Goal: Task Accomplishment & Management: Use online tool/utility

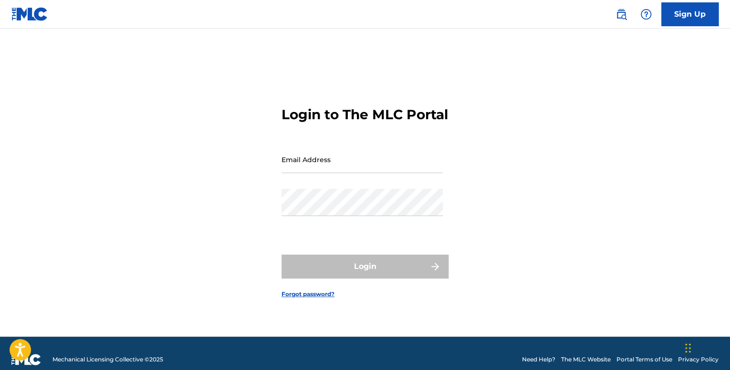
click at [316, 164] on input "Email Address" at bounding box center [361, 159] width 161 height 27
type input "[EMAIL_ADDRESS][DOMAIN_NAME]"
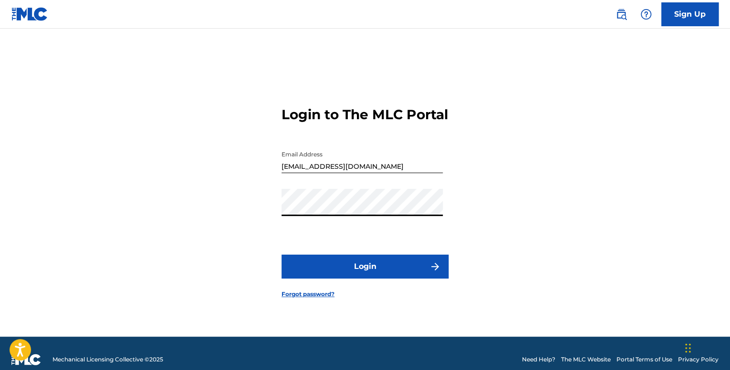
click at [375, 277] on button "Login" at bounding box center [364, 267] width 167 height 24
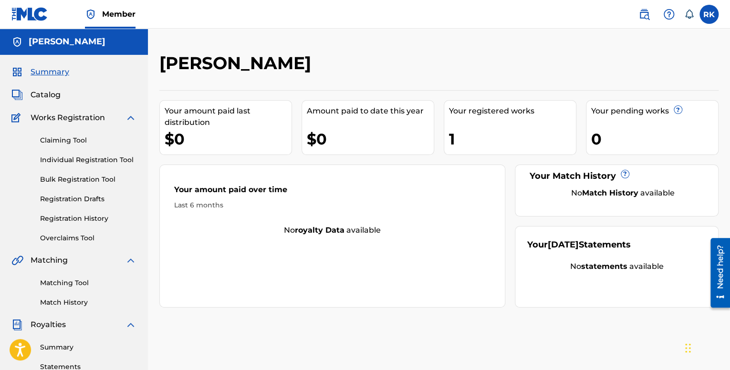
click at [73, 279] on link "Matching Tool" at bounding box center [88, 283] width 96 height 10
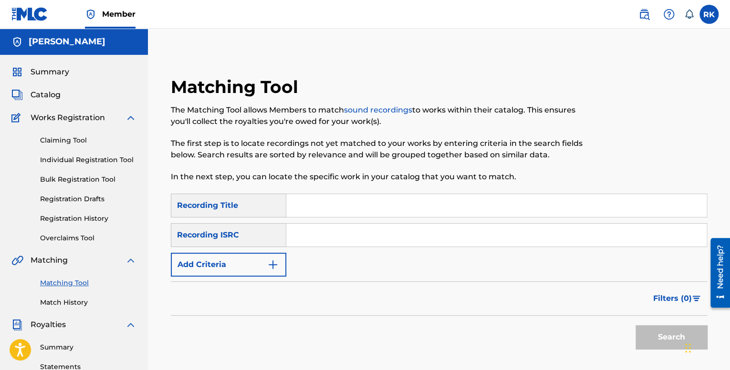
click at [343, 239] on input "Search Form" at bounding box center [496, 235] width 420 height 23
type input "QM42K2093812"
drag, startPoint x: 334, startPoint y: 205, endPoint x: 321, endPoint y: 205, distance: 12.4
click at [334, 205] on input "Search Form" at bounding box center [496, 205] width 420 height 23
type input "No Options"
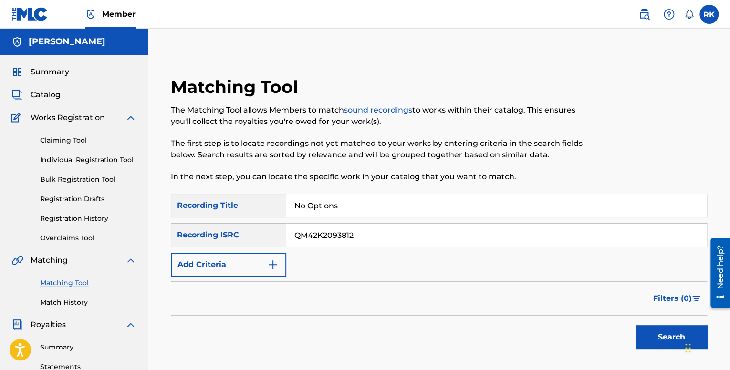
click at [678, 334] on button "Search" at bounding box center [671, 337] width 72 height 24
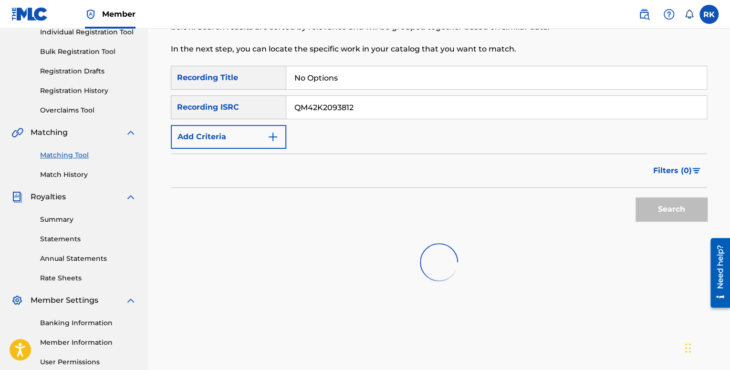
scroll to position [191, 0]
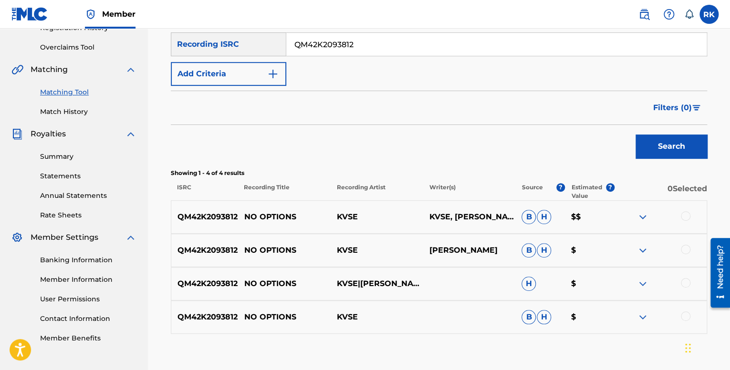
click at [683, 216] on div at bounding box center [685, 216] width 10 height 10
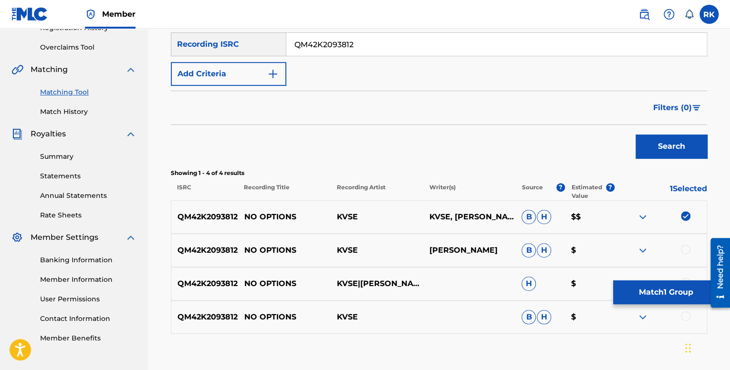
click at [685, 252] on div at bounding box center [685, 250] width 10 height 10
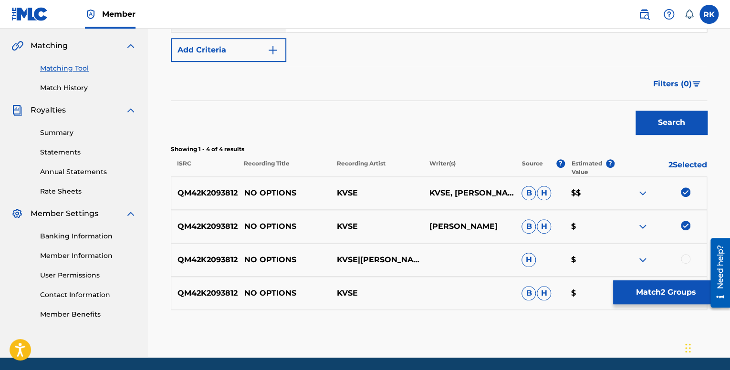
scroll to position [248, 0]
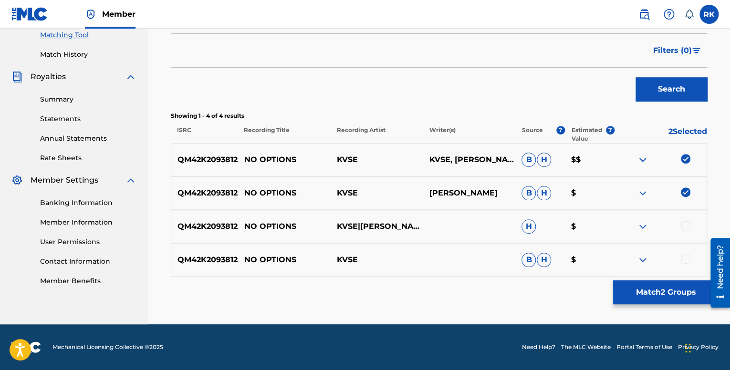
click at [685, 224] on div at bounding box center [685, 226] width 10 height 10
click at [683, 259] on div at bounding box center [685, 259] width 10 height 10
click at [668, 288] on button "Match 4 Groups" at bounding box center [665, 292] width 105 height 24
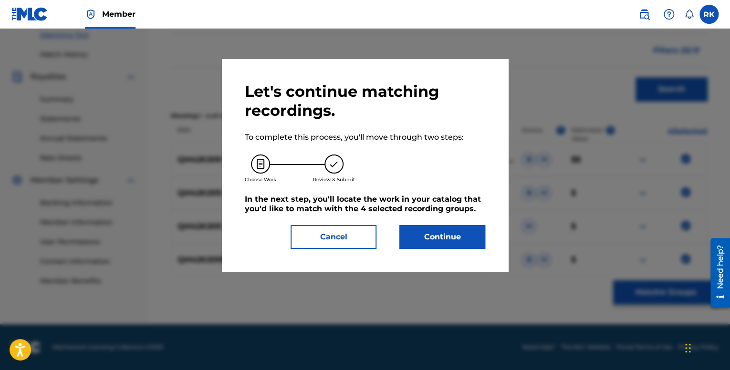
click at [433, 235] on button "Continue" at bounding box center [442, 237] width 86 height 24
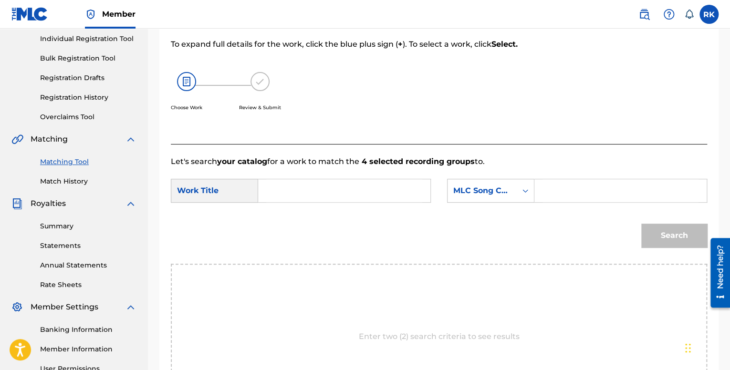
scroll to position [105, 0]
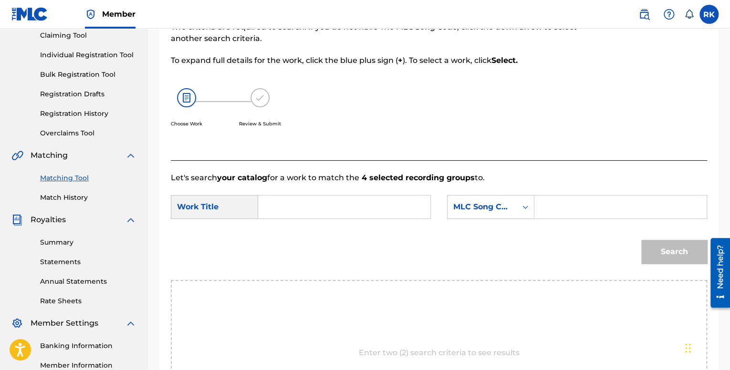
click at [313, 201] on input "Search Form" at bounding box center [344, 207] width 156 height 23
click at [306, 231] on strong "optio" at bounding box center [296, 228] width 21 height 9
type input "no options"
click at [520, 207] on div "Search Form" at bounding box center [524, 206] width 17 height 17
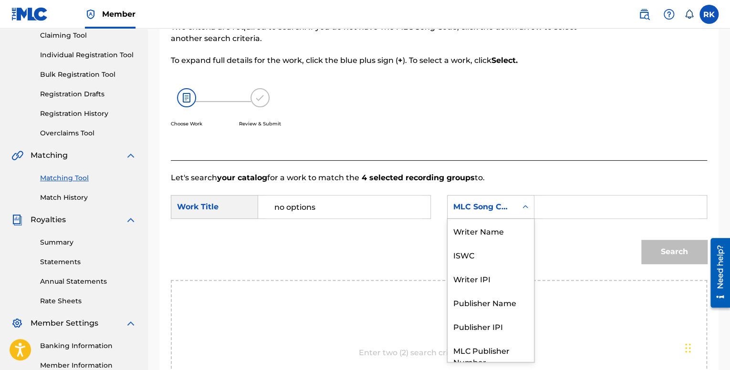
scroll to position [35, 0]
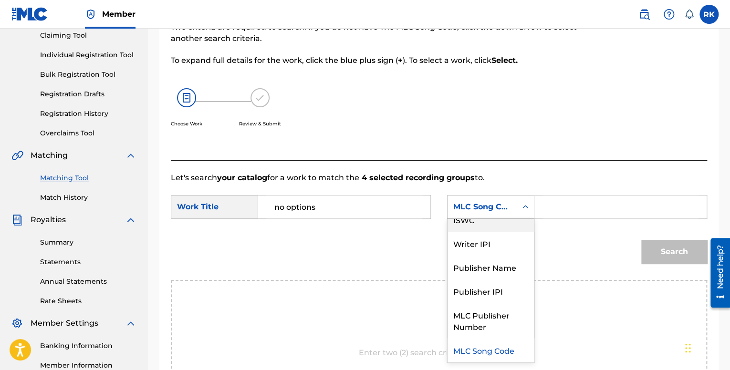
click at [482, 219] on div "ISWC" at bounding box center [490, 219] width 86 height 24
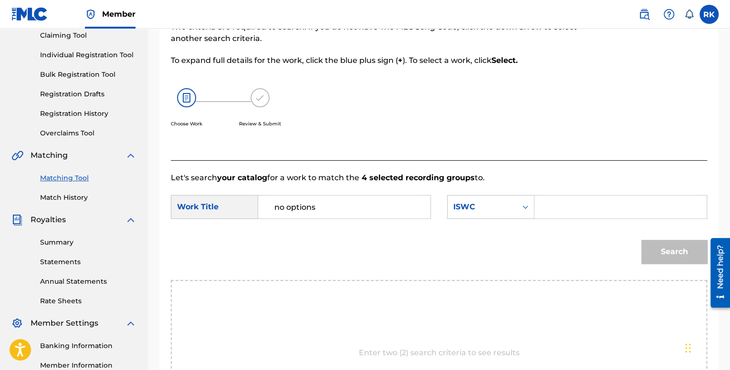
click at [586, 213] on input "Search Form" at bounding box center [620, 207] width 156 height 23
type input "T-322.760.889-7"
click at [680, 254] on button "Search" at bounding box center [674, 252] width 66 height 24
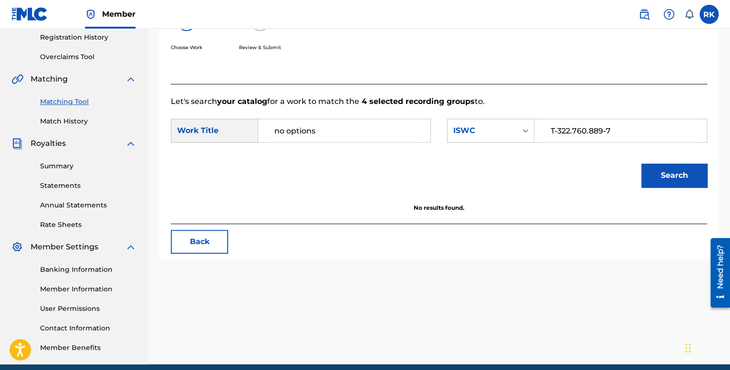
scroll to position [200, 0]
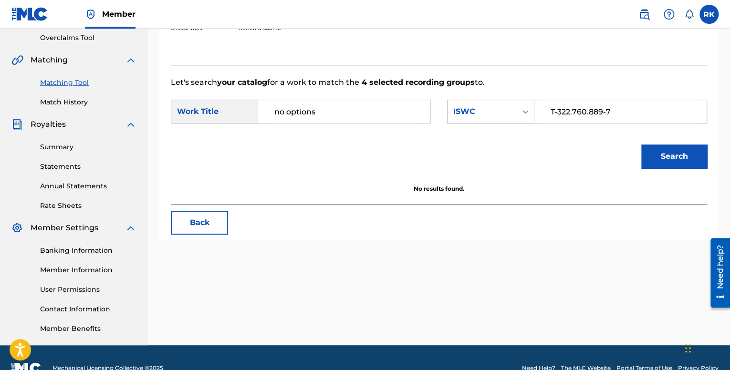
drag, startPoint x: 622, startPoint y: 114, endPoint x: 509, endPoint y: 102, distance: 113.3
click at [509, 102] on div "SearchWithCriteriaed8b23ef-8650-4059-ba8c-73426c49580c ISWC T-322.760.889-7" at bounding box center [577, 112] width 260 height 24
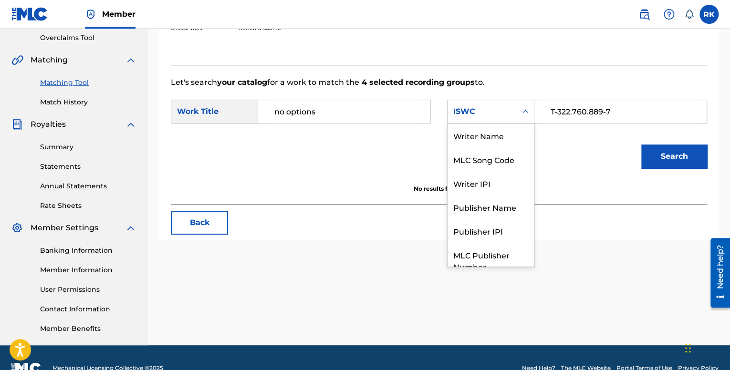
scroll to position [35, 0]
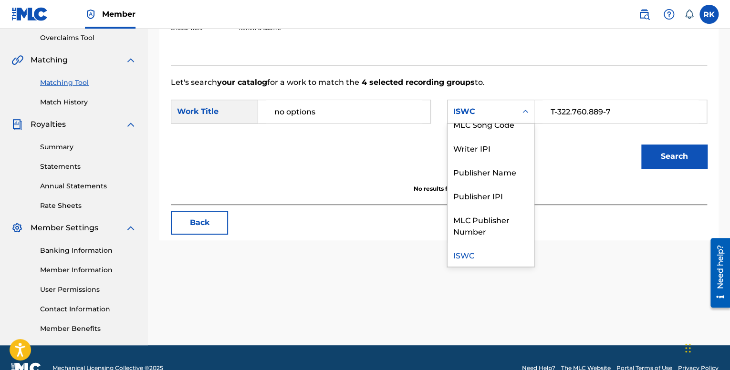
click at [488, 104] on div "ISWC" at bounding box center [481, 112] width 69 height 18
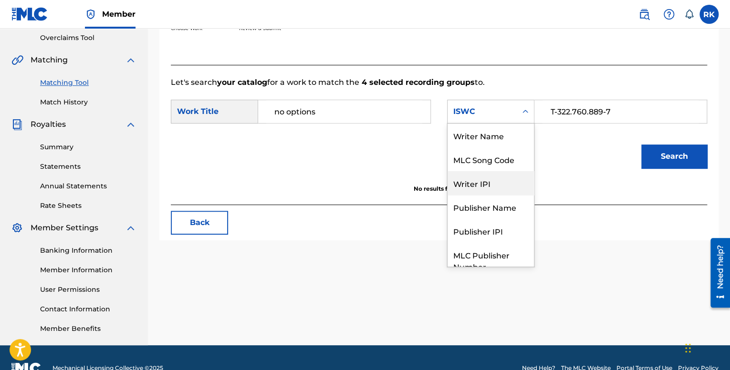
click at [485, 185] on div "Writer IPI" at bounding box center [490, 183] width 86 height 24
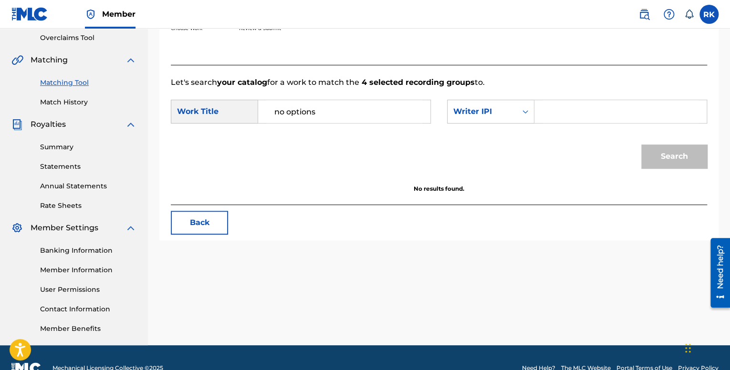
click at [617, 118] on input "Search Form" at bounding box center [620, 111] width 156 height 23
type input "01037038192"
click at [677, 153] on button "Search" at bounding box center [674, 156] width 66 height 24
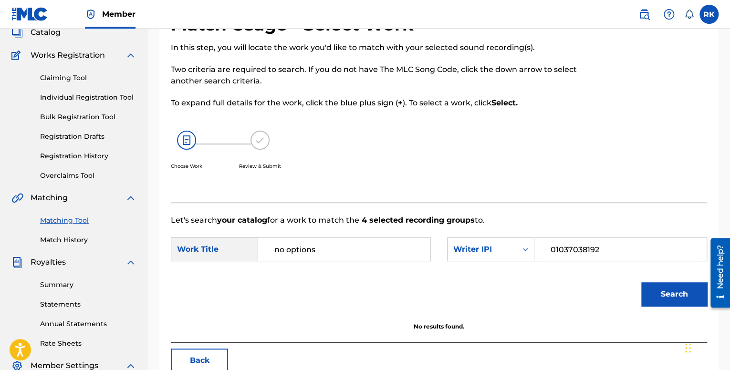
scroll to position [57, 0]
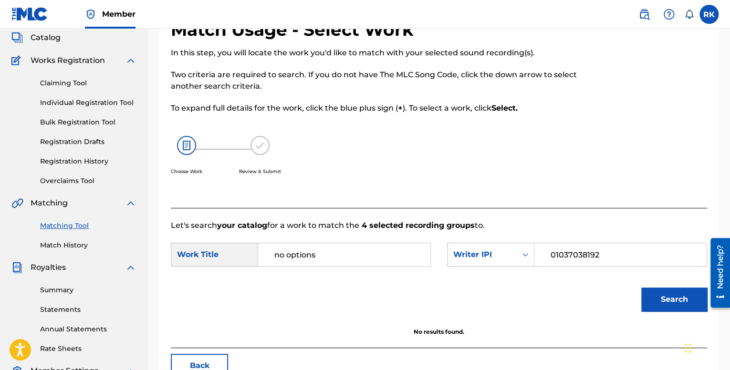
drag, startPoint x: 349, startPoint y: 250, endPoint x: 273, endPoint y: 252, distance: 75.4
click at [273, 252] on input "no options" at bounding box center [344, 254] width 156 height 23
click at [304, 277] on span "ions" at bounding box center [307, 275] width 16 height 9
type input "no options"
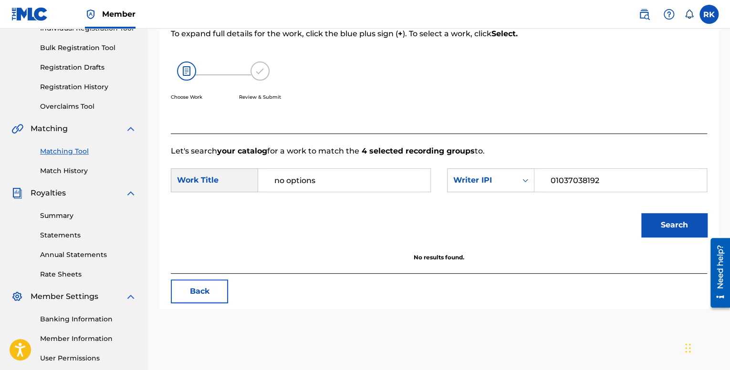
scroll to position [153, 0]
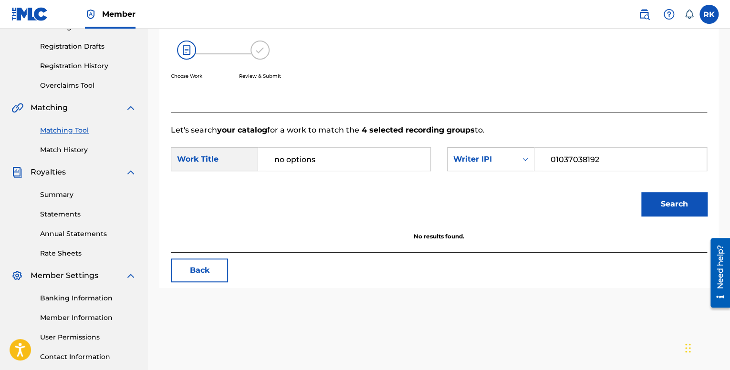
click at [497, 154] on div "Writer IPI" at bounding box center [482, 159] width 58 height 11
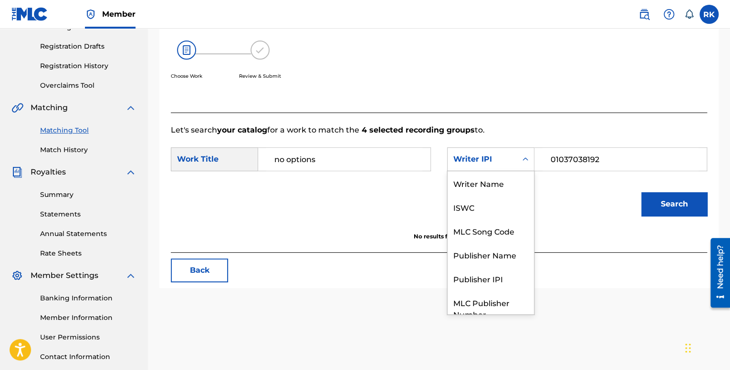
scroll to position [35, 0]
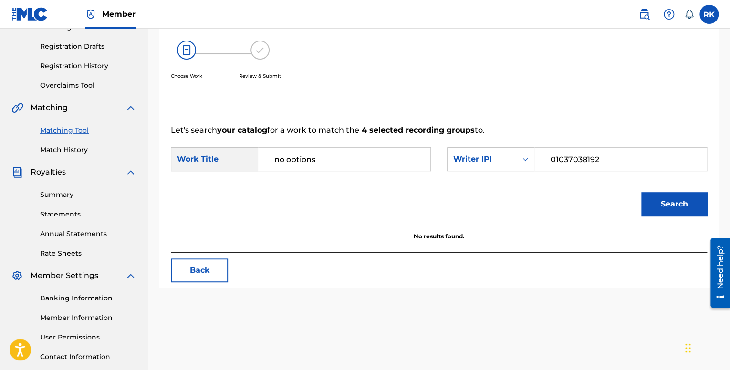
click at [581, 179] on form "SearchWithCriteria55ba2ce5-b6f3-42d1-ab24-010e5ee0ffcd Work Title no options Se…" at bounding box center [439, 184] width 536 height 96
click at [658, 200] on button "Search" at bounding box center [674, 204] width 66 height 24
click at [507, 155] on div "Writer IPI" at bounding box center [482, 159] width 58 height 11
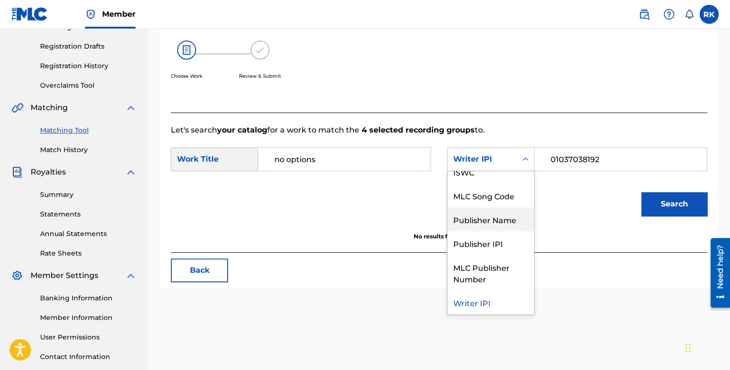
click at [496, 219] on div "Publisher Name" at bounding box center [490, 219] width 86 height 24
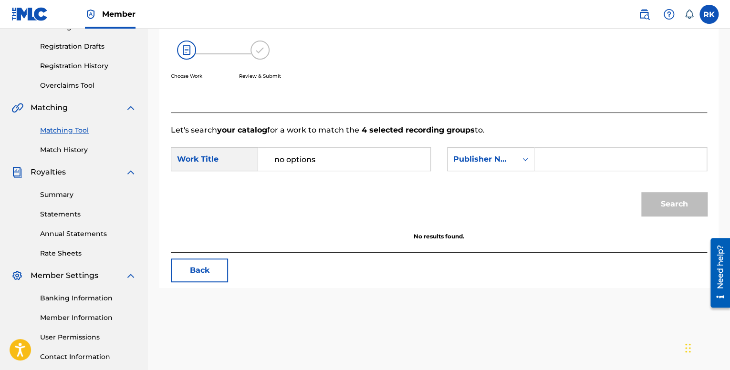
click at [592, 163] on input "Search Form" at bounding box center [620, 159] width 156 height 23
type input "BMI"
click at [658, 212] on button "Search" at bounding box center [674, 204] width 66 height 24
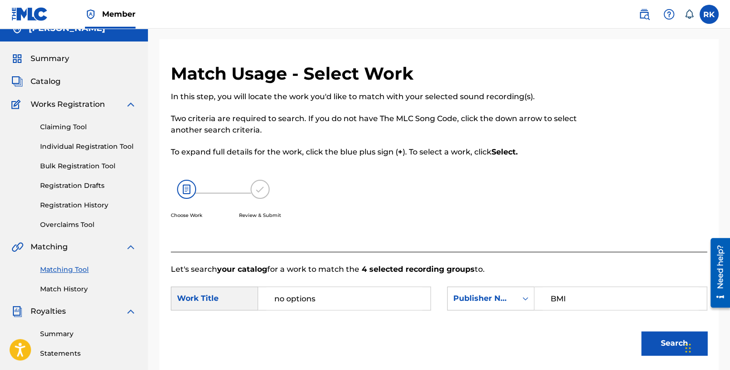
scroll to position [0, 0]
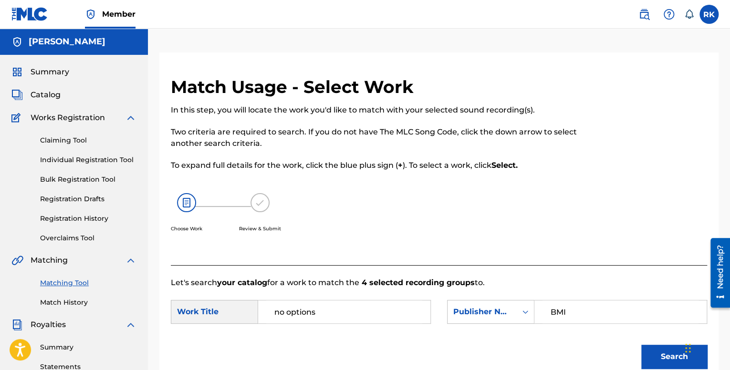
click at [49, 96] on span "Catalog" at bounding box center [46, 94] width 30 height 11
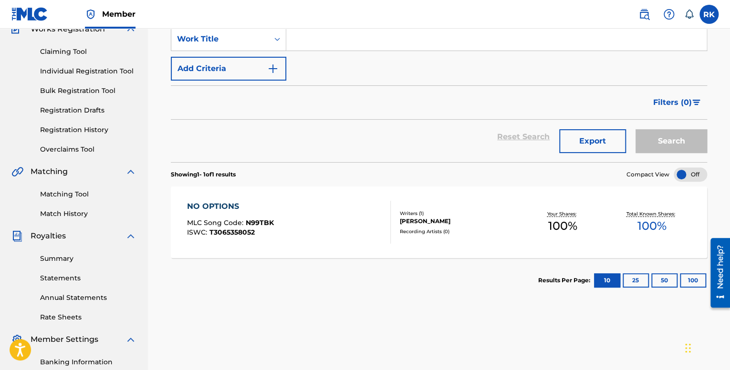
scroll to position [95, 0]
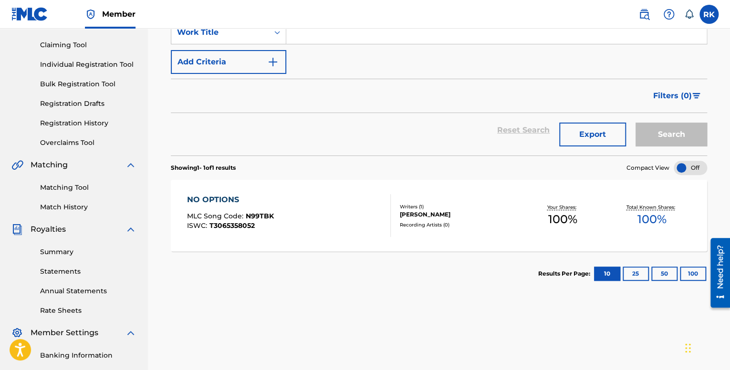
click at [251, 207] on div "NO OPTIONS MLC Song Code : N99TBK ISWC : T3065358052" at bounding box center [230, 215] width 87 height 43
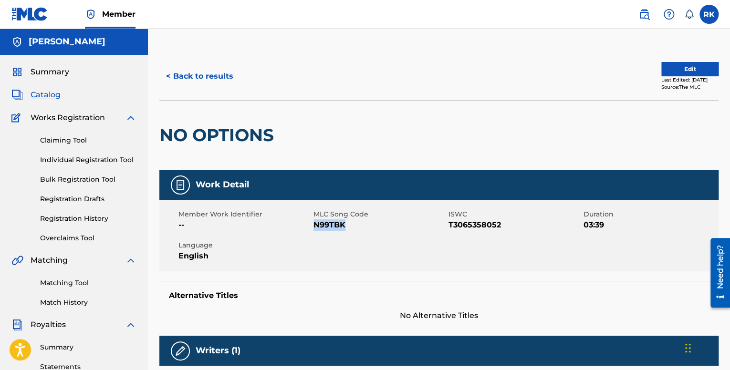
drag, startPoint x: 355, startPoint y: 227, endPoint x: 314, endPoint y: 225, distance: 41.5
click at [314, 225] on span "N99TBK" at bounding box center [379, 224] width 133 height 11
copy span "N99TBK"
click at [69, 140] on link "Claiming Tool" at bounding box center [88, 140] width 96 height 10
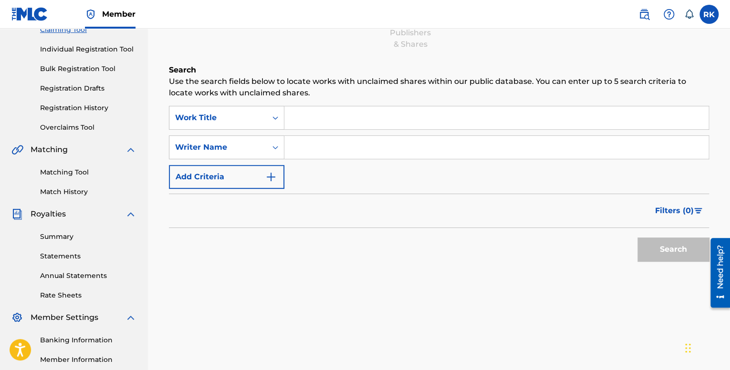
scroll to position [95, 0]
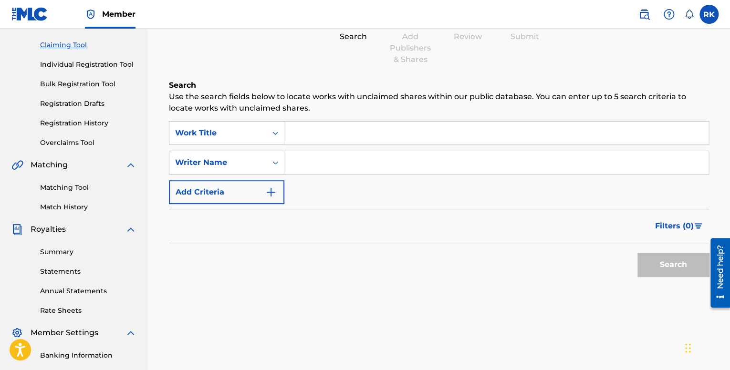
click at [76, 203] on link "Match History" at bounding box center [88, 207] width 96 height 10
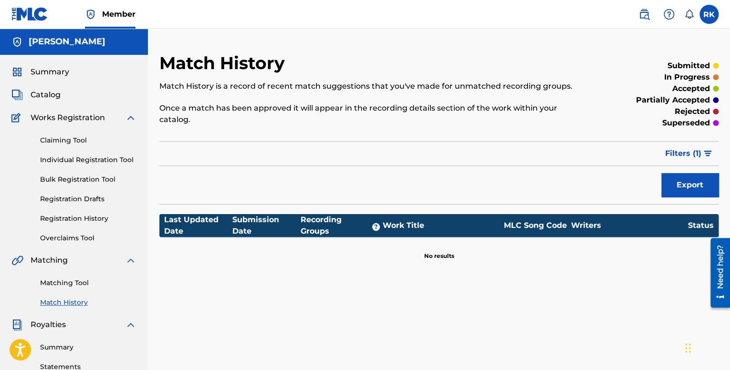
click at [72, 281] on link "Matching Tool" at bounding box center [88, 283] width 96 height 10
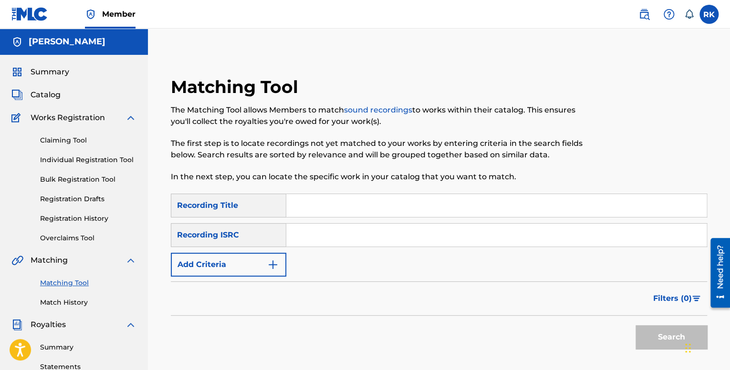
click at [326, 203] on input "Search Form" at bounding box center [496, 205] width 420 height 23
type input "No Options"
click at [311, 239] on input "Search Form" at bounding box center [496, 235] width 420 height 23
click at [265, 239] on div "Recording ISRC" at bounding box center [228, 235] width 115 height 24
click at [336, 239] on input "Search Form" at bounding box center [496, 235] width 420 height 23
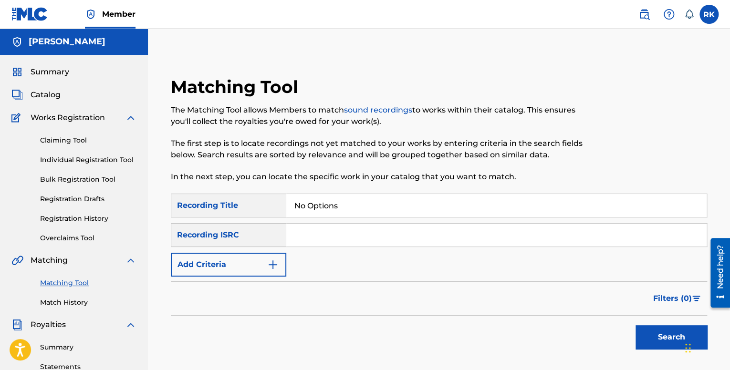
click at [311, 230] on input "Search Form" at bounding box center [496, 235] width 420 height 23
paste input "QM42K2093812"
type input "QM42K2093812"
click at [225, 259] on button "Add Criteria" at bounding box center [228, 265] width 115 height 24
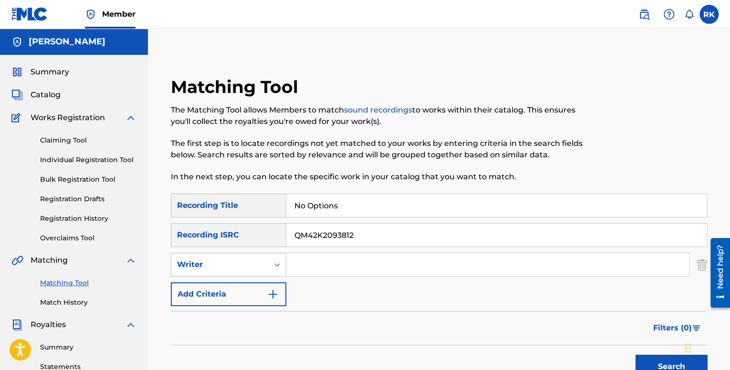
click at [252, 264] on div "Writer" at bounding box center [220, 264] width 86 height 11
click at [362, 288] on div "SearchWithCriteriaad6b3bb0-3b1e-4343-a247-9f572c25ca8b Recording Title No Optio…" at bounding box center [439, 250] width 536 height 113
click at [700, 268] on img "Search Form" at bounding box center [701, 265] width 10 height 24
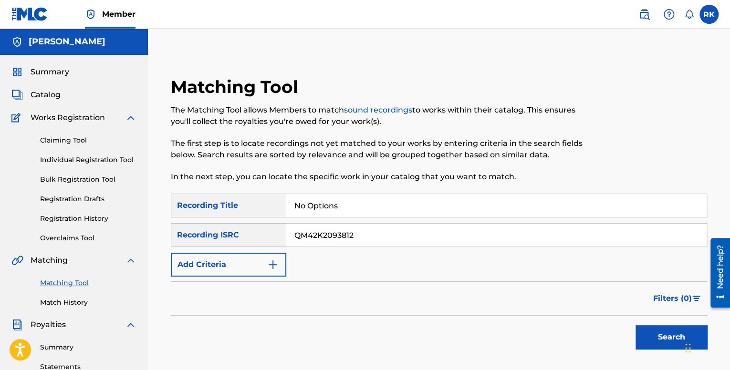
click at [662, 332] on button "Search" at bounding box center [671, 337] width 72 height 24
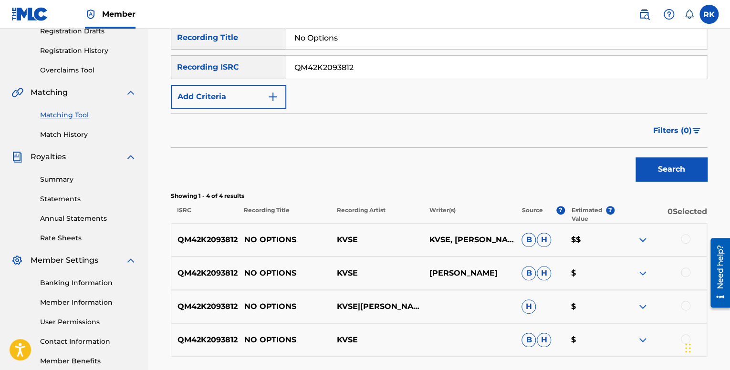
scroll to position [248, 0]
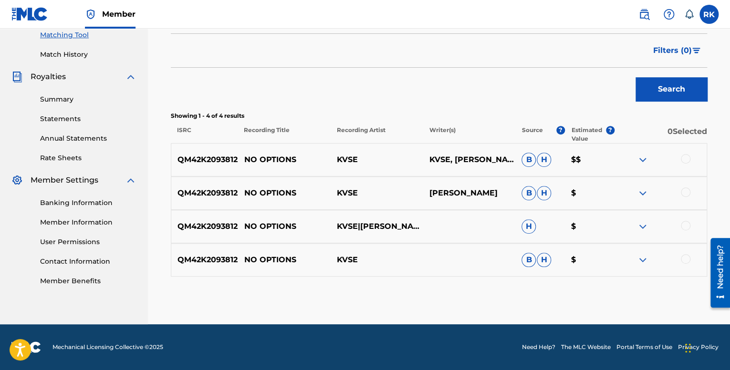
click at [685, 160] on div at bounding box center [685, 159] width 10 height 10
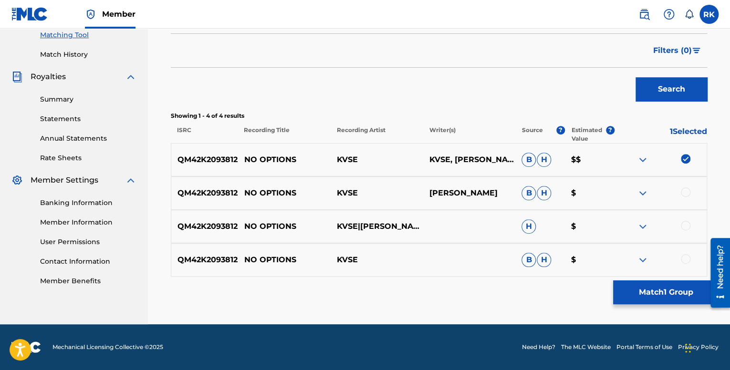
click at [687, 193] on div at bounding box center [685, 192] width 10 height 10
click at [673, 291] on button "Match 2 Groups" at bounding box center [665, 292] width 105 height 24
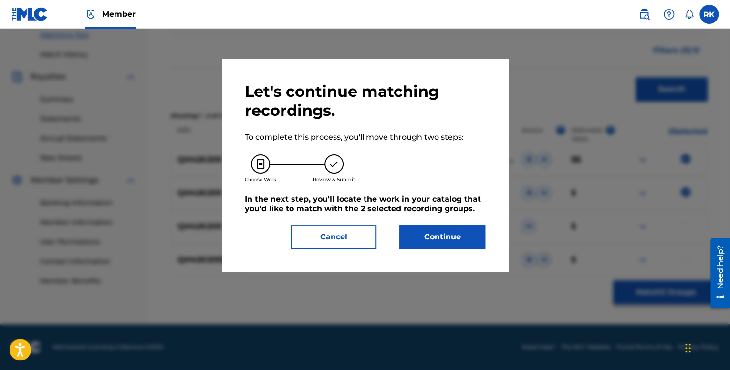
click at [457, 234] on button "Continue" at bounding box center [442, 237] width 86 height 24
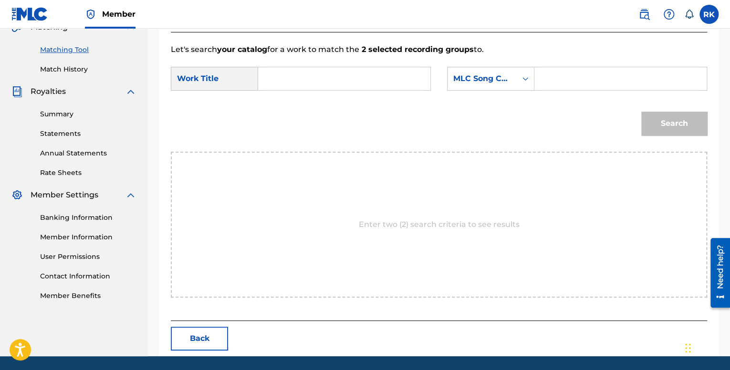
scroll to position [153, 0]
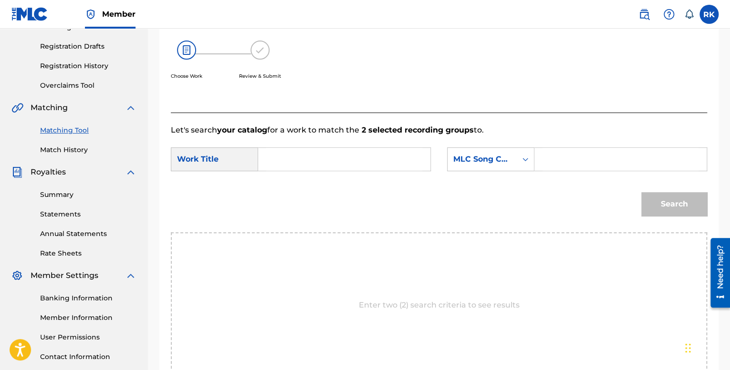
click at [322, 156] on input "Search Form" at bounding box center [344, 159] width 156 height 23
click at [332, 184] on div "no option s" at bounding box center [343, 180] width 155 height 17
type input "no options"
click at [560, 159] on input "Search Form" at bounding box center [620, 159] width 156 height 23
paste input "QM42K2093812"
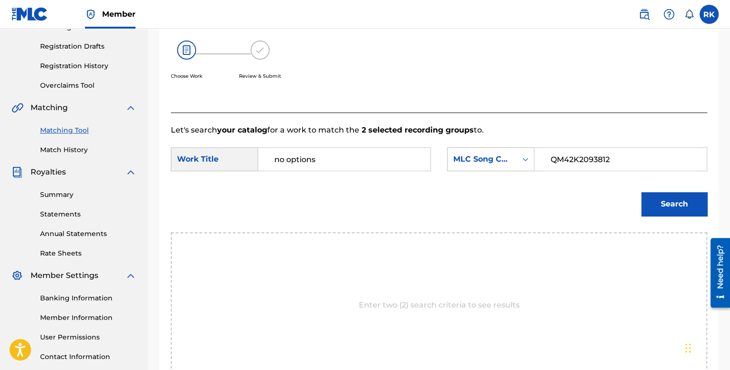
drag, startPoint x: 623, startPoint y: 162, endPoint x: 500, endPoint y: 151, distance: 124.0
click at [500, 151] on div "SearchWithCriteria46403038-7e90-4dc5-9745-e70da03ffb7f MLC Song Code QM42K20938…" at bounding box center [577, 159] width 260 height 24
type input "QM42K2093812"
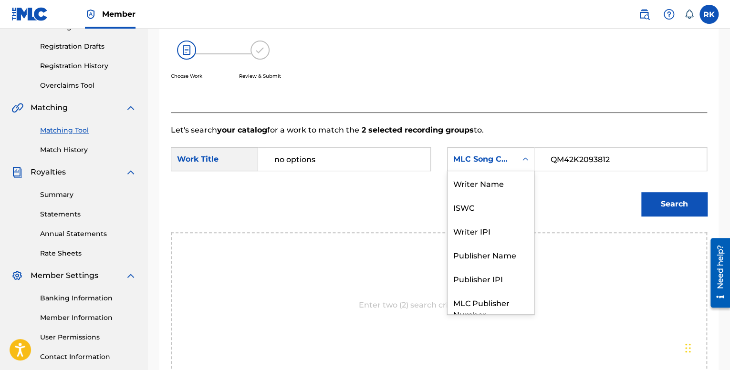
click at [510, 158] on div "MLC Song Code" at bounding box center [482, 159] width 58 height 11
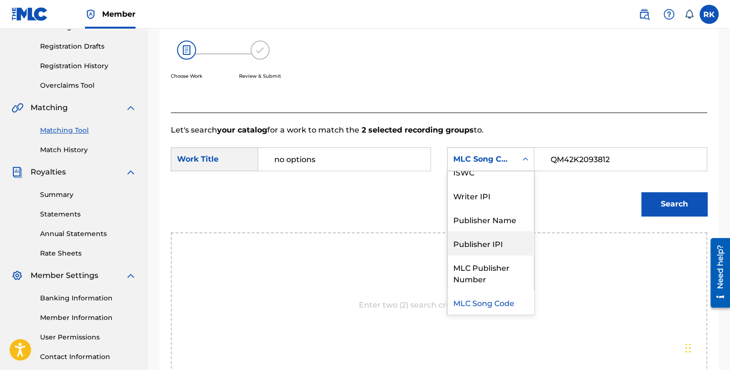
scroll to position [0, 0]
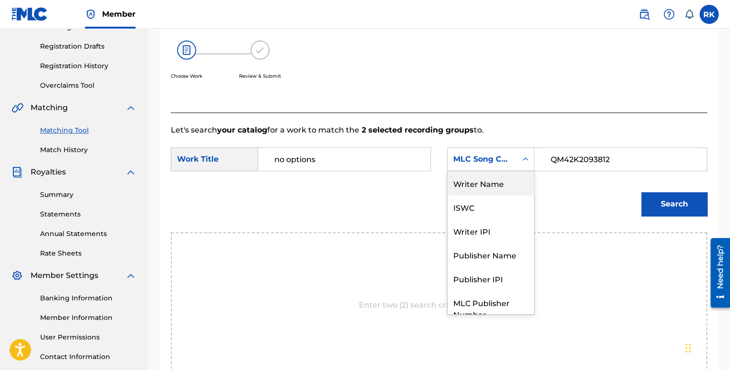
click at [485, 191] on div "Writer Name" at bounding box center [490, 183] width 86 height 24
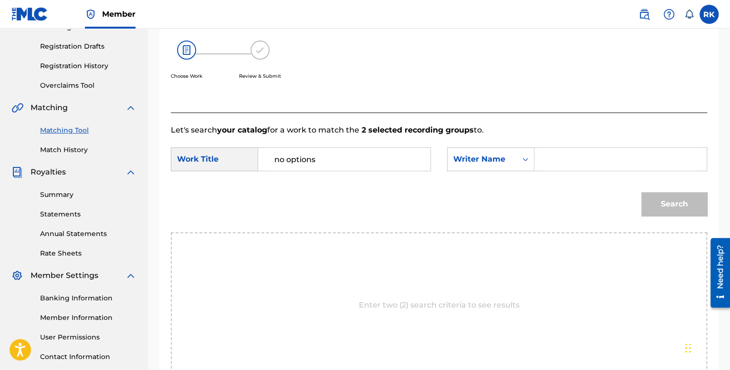
click at [572, 166] on input "Search Form" at bounding box center [620, 159] width 156 height 23
type input "[PERSON_NAME]"
click at [664, 202] on button "Search" at bounding box center [674, 204] width 66 height 24
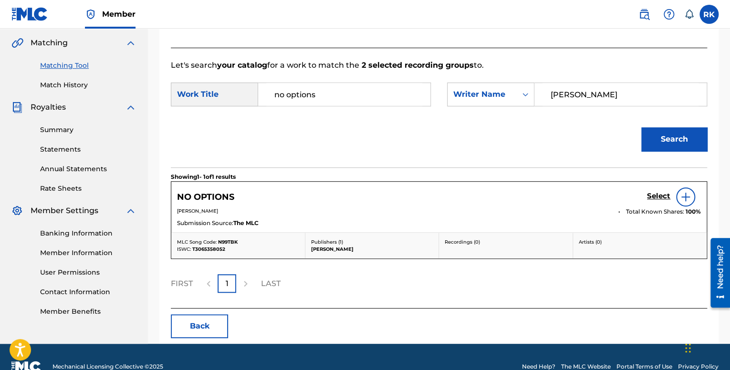
scroll to position [237, 0]
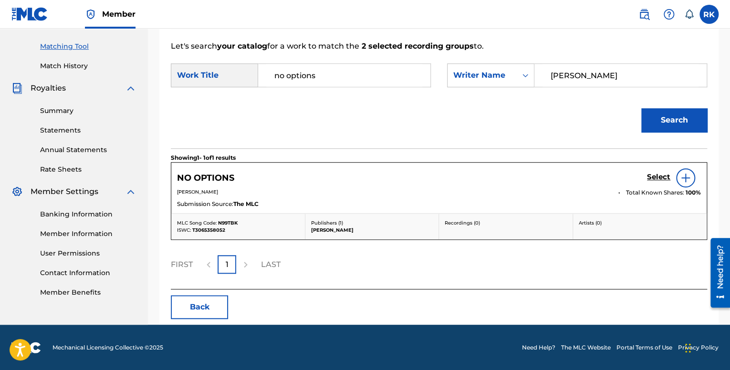
click at [210, 299] on button "Back" at bounding box center [199, 307] width 57 height 24
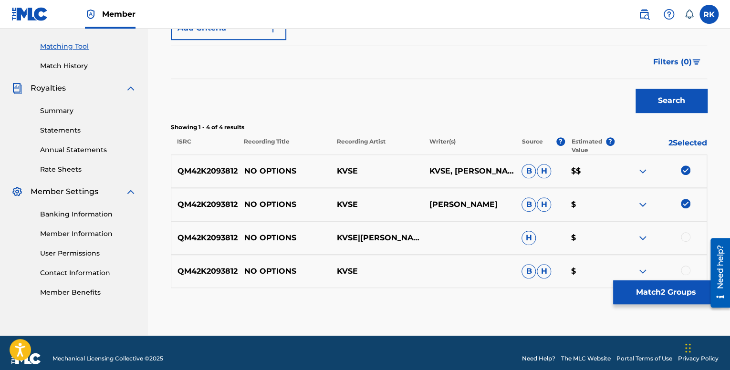
drag, startPoint x: 688, startPoint y: 237, endPoint x: 685, endPoint y: 254, distance: 17.4
click at [687, 237] on div at bounding box center [685, 237] width 10 height 10
click at [685, 266] on div at bounding box center [685, 271] width 10 height 10
click at [683, 97] on button "Search" at bounding box center [671, 101] width 72 height 24
click at [668, 294] on button "Match 4 Groups" at bounding box center [665, 292] width 105 height 24
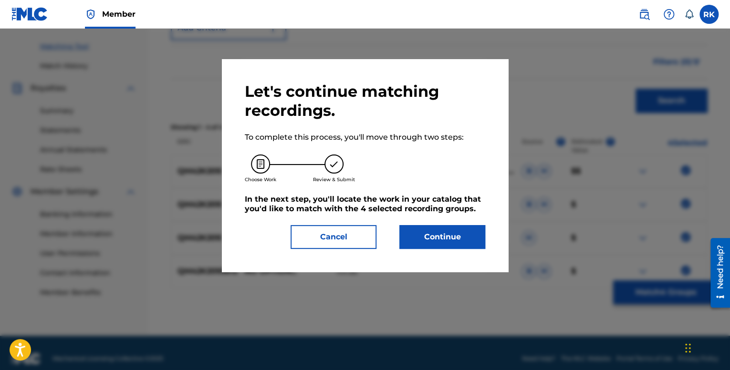
click at [450, 237] on button "Continue" at bounding box center [442, 237] width 86 height 24
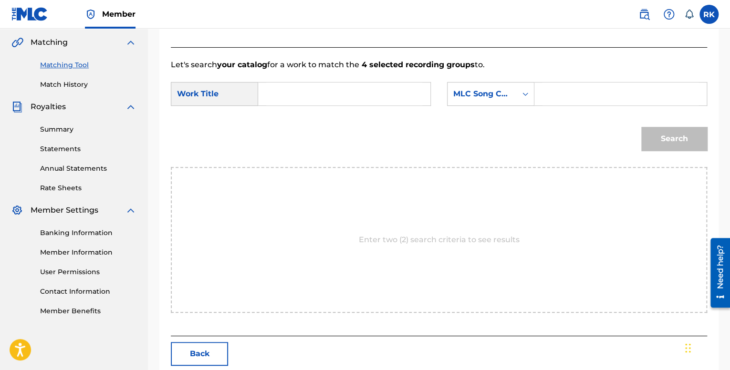
scroll to position [141, 0]
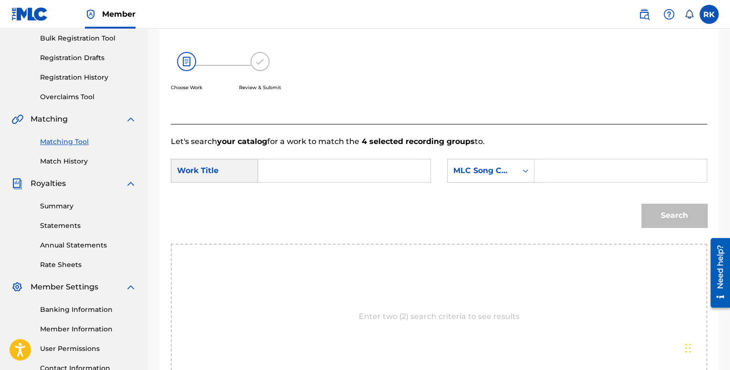
click at [301, 175] on input "Search Form" at bounding box center [344, 170] width 156 height 23
click at [310, 190] on span "options" at bounding box center [298, 191] width 29 height 9
type input "no options"
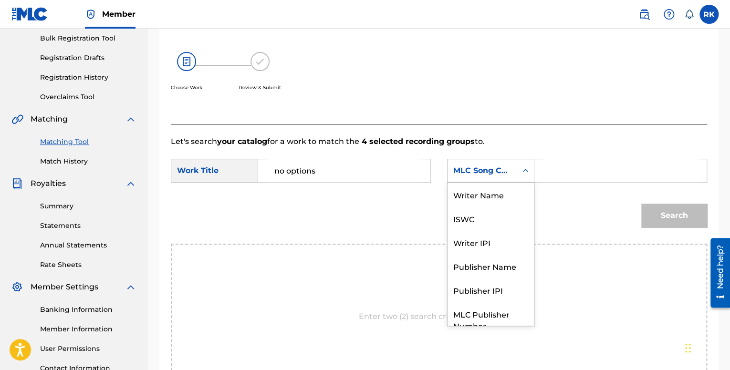
click at [513, 174] on div "MLC Song Code" at bounding box center [481, 171] width 69 height 18
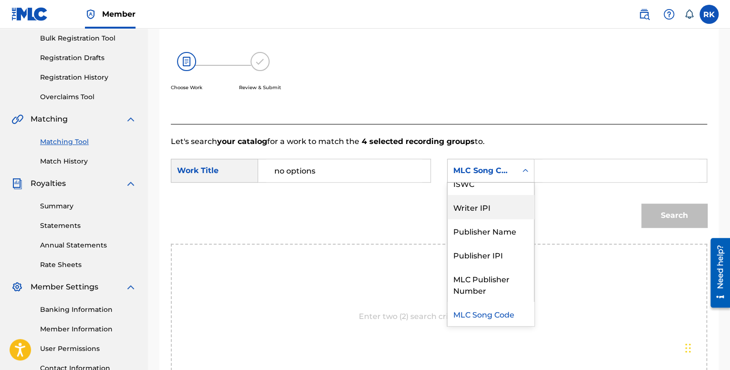
scroll to position [0, 0]
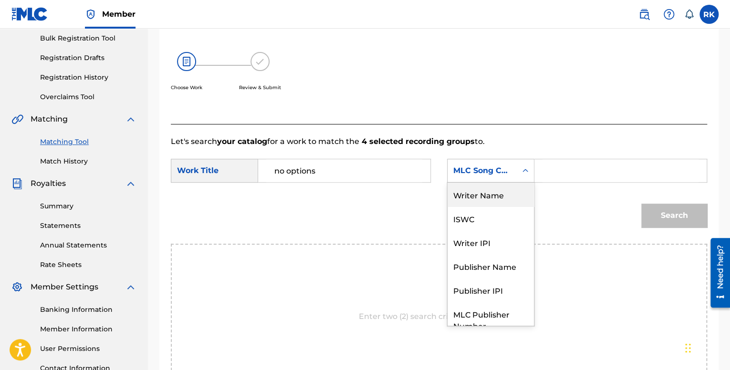
click at [486, 191] on div "Writer Name" at bounding box center [490, 195] width 86 height 24
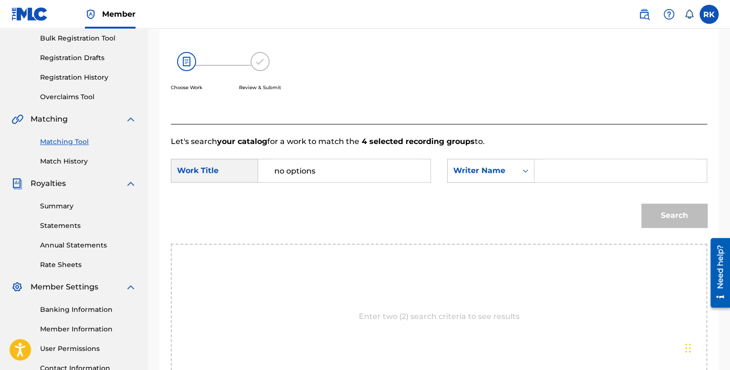
click at [566, 174] on input "Search Form" at bounding box center [620, 170] width 156 height 23
type input "[PERSON_NAME]"
click at [663, 219] on button "Search" at bounding box center [674, 216] width 66 height 24
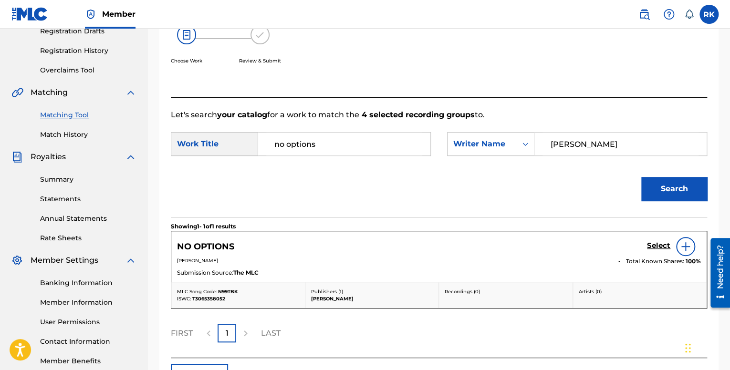
scroll to position [237, 0]
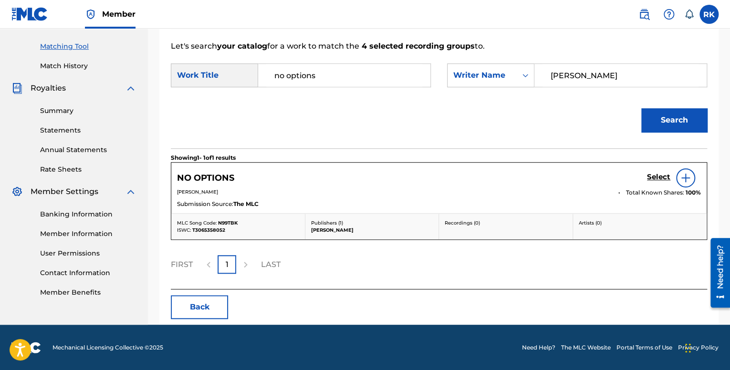
click at [682, 179] on img at bounding box center [684, 177] width 11 height 11
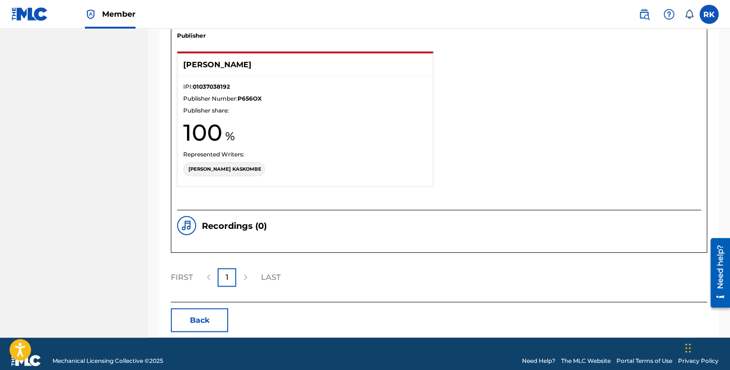
scroll to position [720, 0]
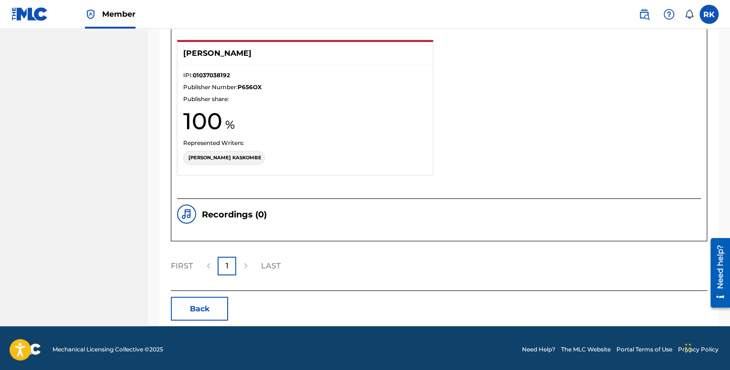
click at [225, 218] on div "Recordings ( 0 )" at bounding box center [222, 214] width 90 height 19
click at [185, 216] on img at bounding box center [186, 213] width 11 height 11
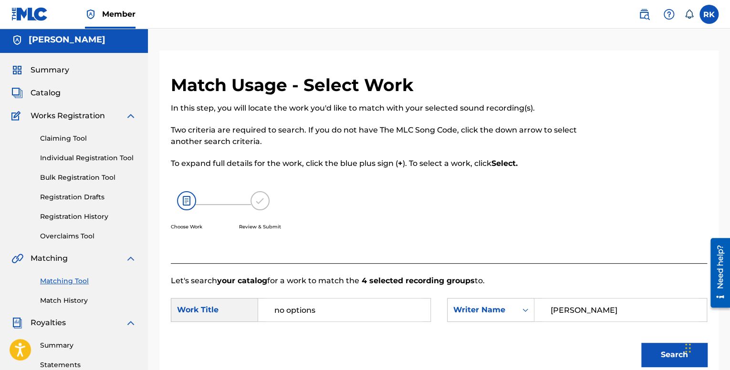
scroll to position [0, 0]
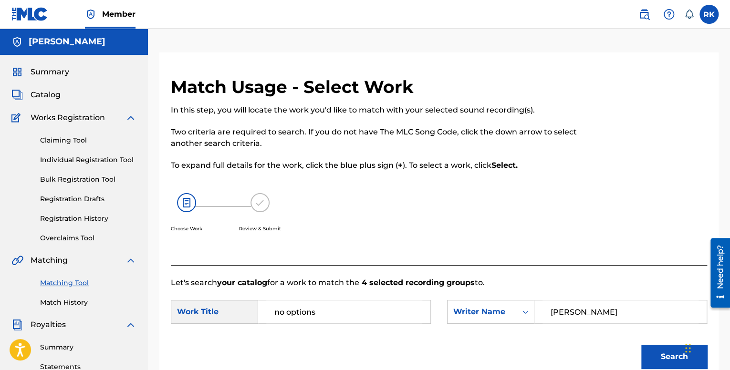
click at [256, 206] on img at bounding box center [259, 202] width 19 height 19
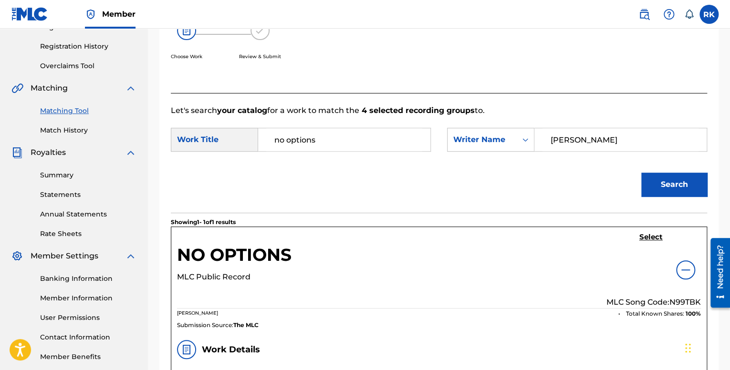
scroll to position [238, 0]
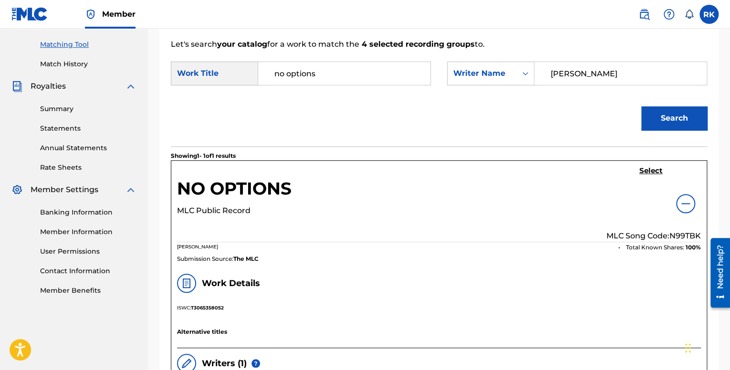
click at [650, 171] on h5 "Select" at bounding box center [650, 170] width 23 height 9
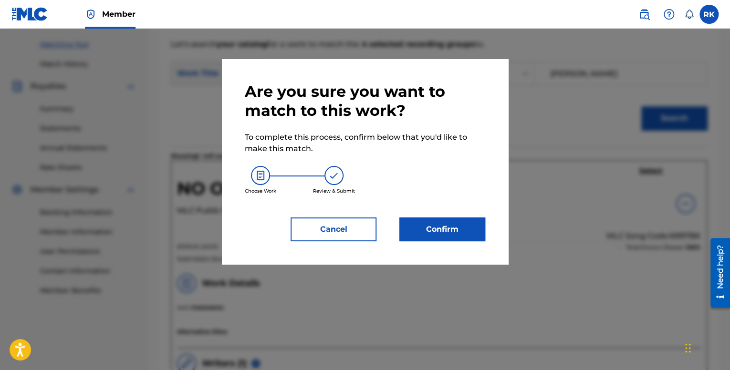
click at [448, 226] on button "Confirm" at bounding box center [442, 229] width 86 height 24
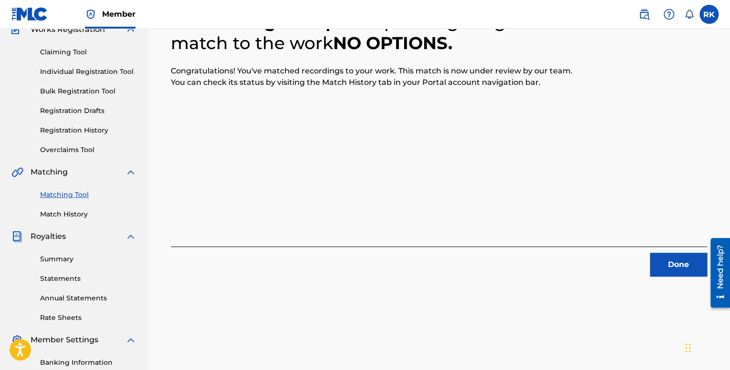
scroll to position [95, 0]
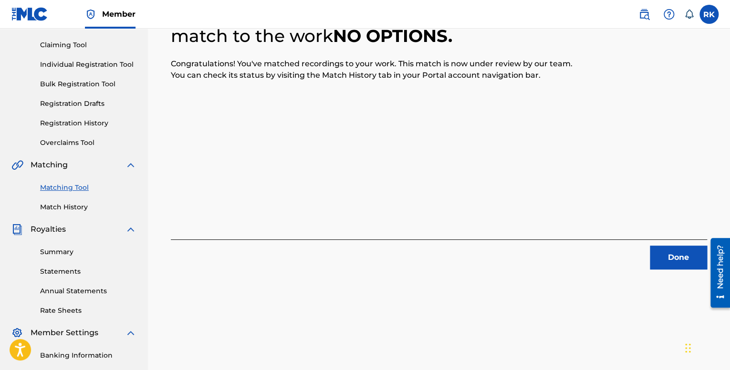
click at [668, 257] on button "Done" at bounding box center [677, 258] width 57 height 24
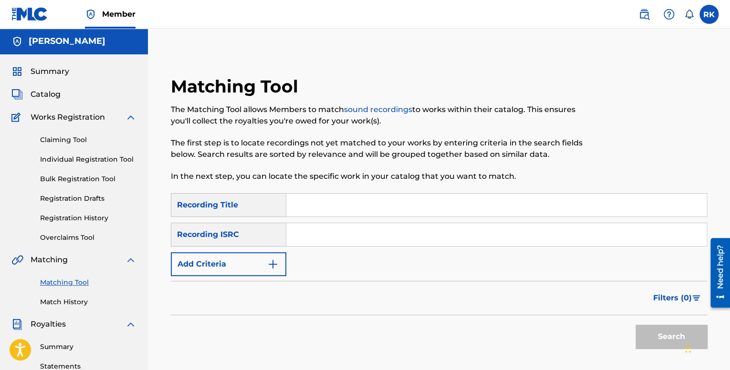
scroll to position [0, 0]
click at [51, 92] on span "Catalog" at bounding box center [46, 94] width 30 height 11
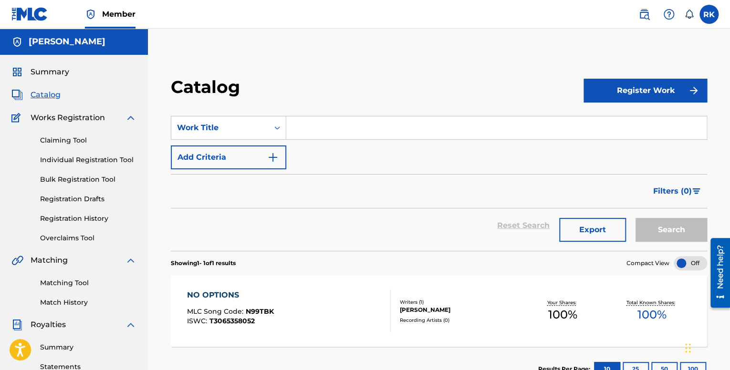
click at [78, 218] on link "Registration History" at bounding box center [88, 219] width 96 height 10
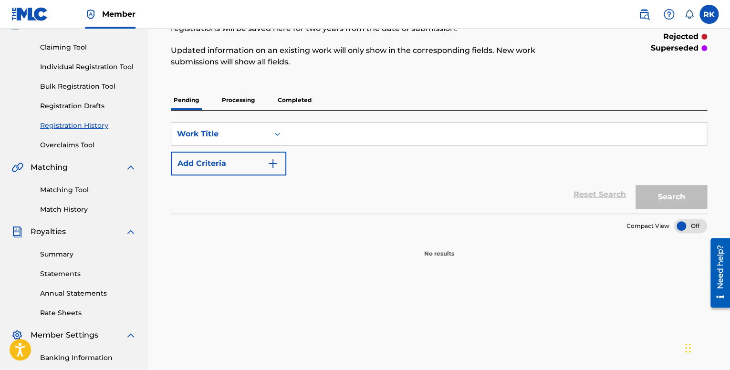
scroll to position [95, 0]
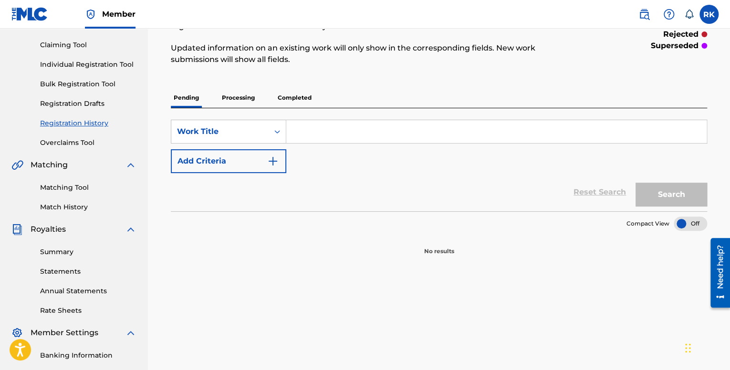
click at [236, 99] on p "Processing" at bounding box center [238, 98] width 39 height 20
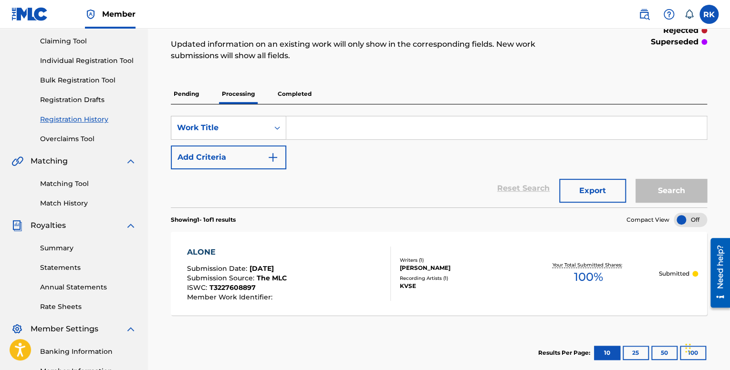
scroll to position [95, 0]
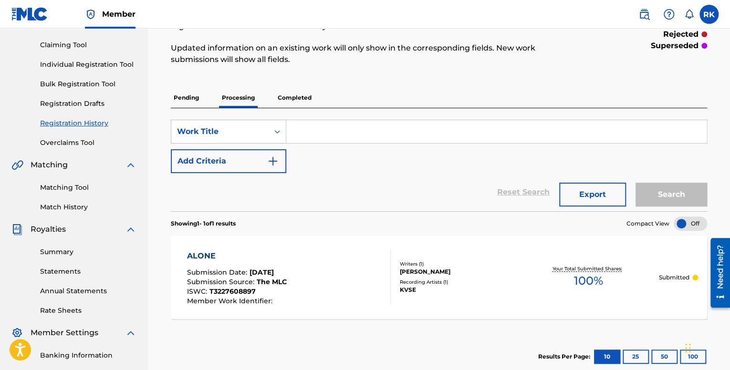
click at [287, 100] on p "Completed" at bounding box center [295, 98] width 40 height 20
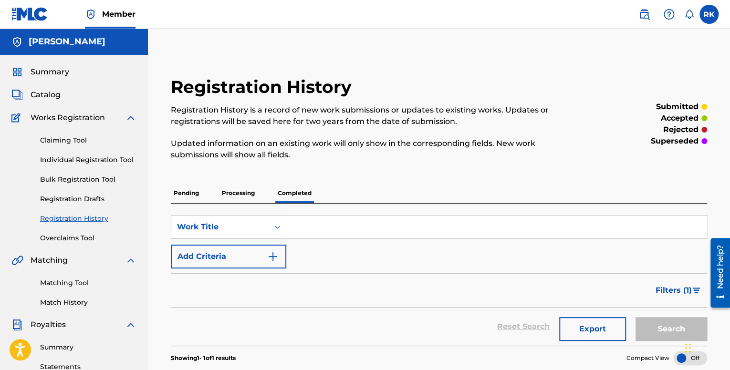
click at [55, 73] on span "Summary" at bounding box center [50, 71] width 39 height 11
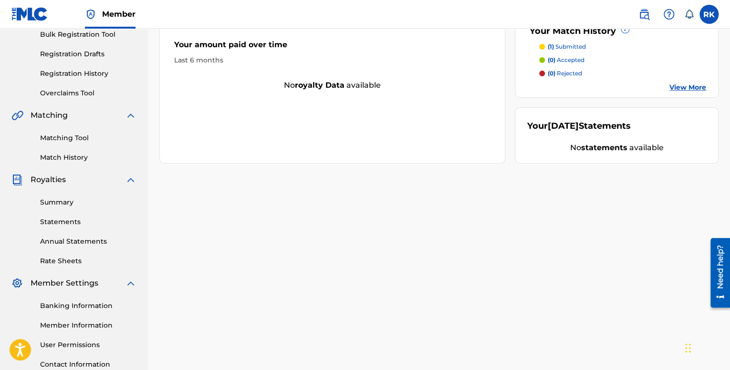
scroll to position [221, 0]
